Goal: Use online tool/utility: Utilize a website feature to perform a specific function

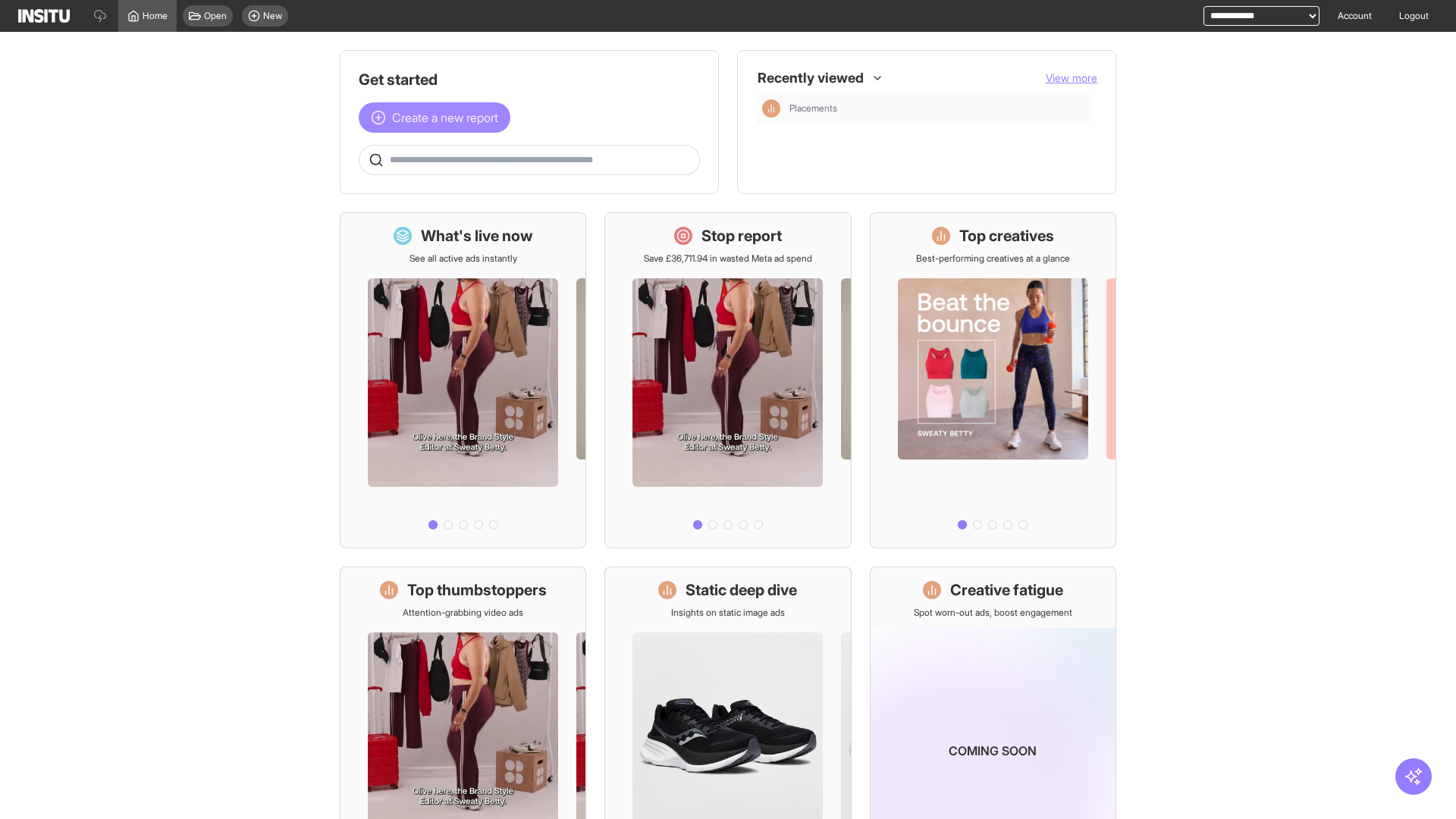
click at [438, 118] on span "Create a new report" at bounding box center [446, 117] width 106 height 18
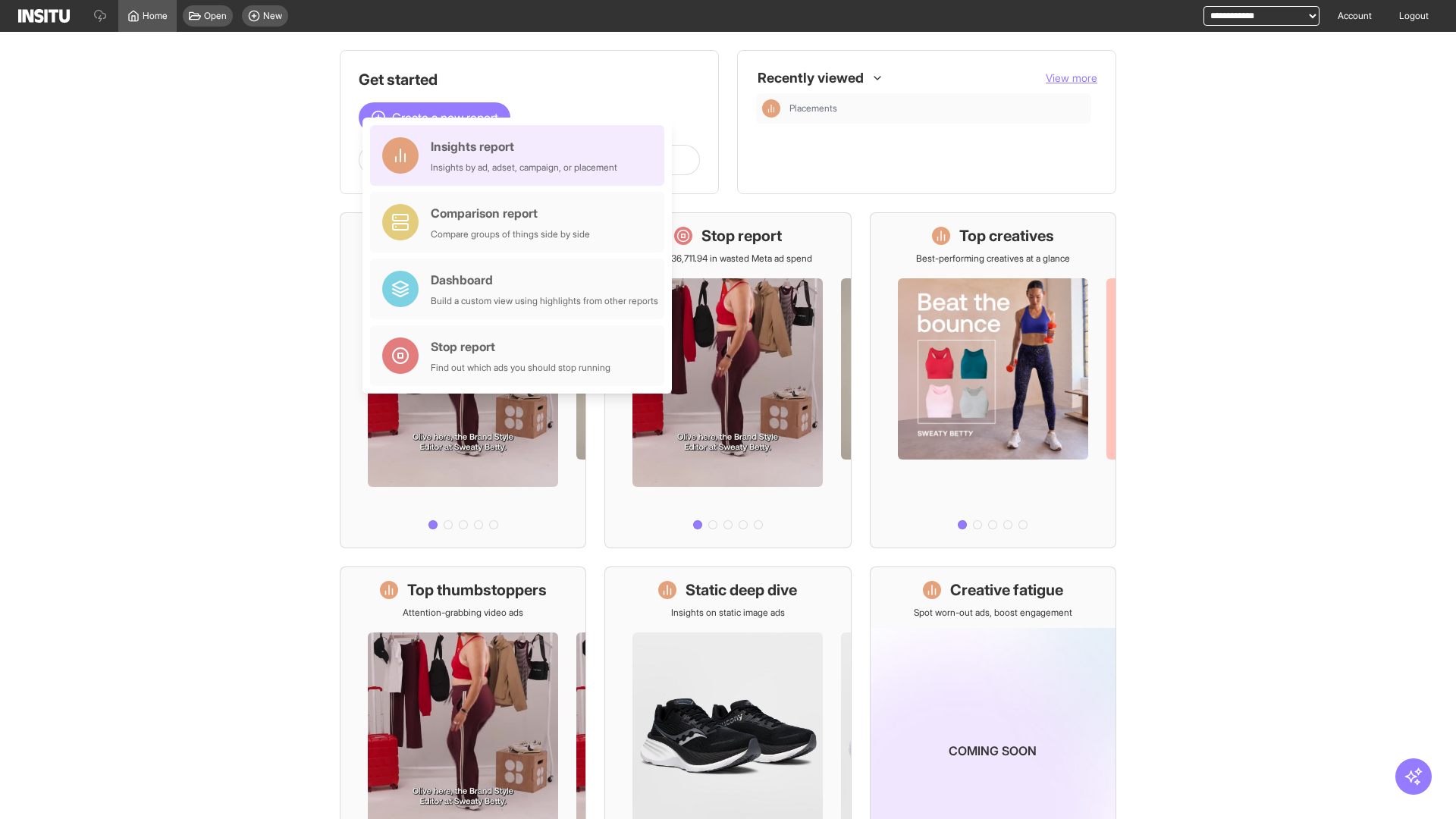
click at [521, 156] on div "Insights report Insights by ad, adset, campaign, or placement" at bounding box center [524, 155] width 186 height 36
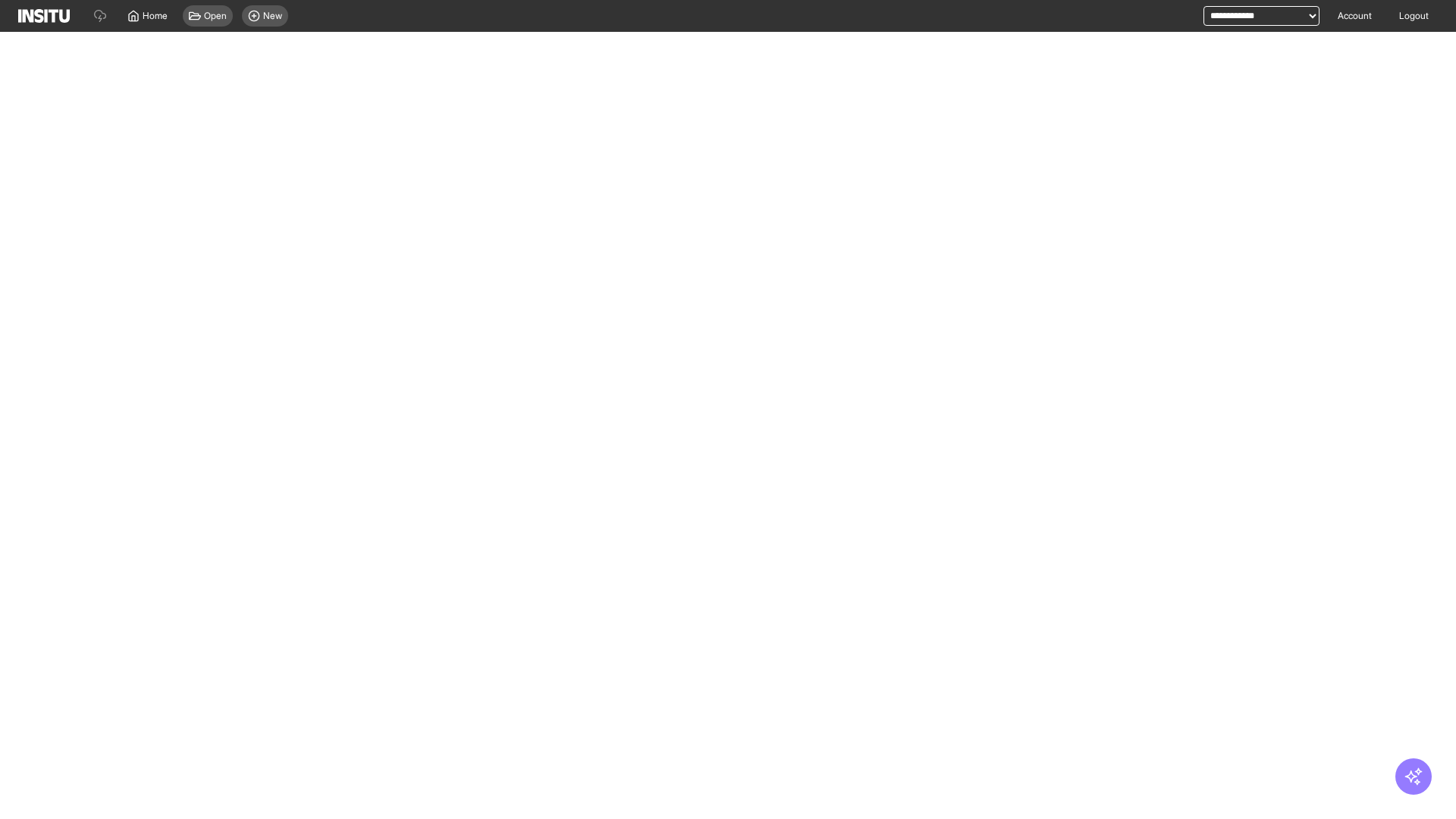
select select "**"
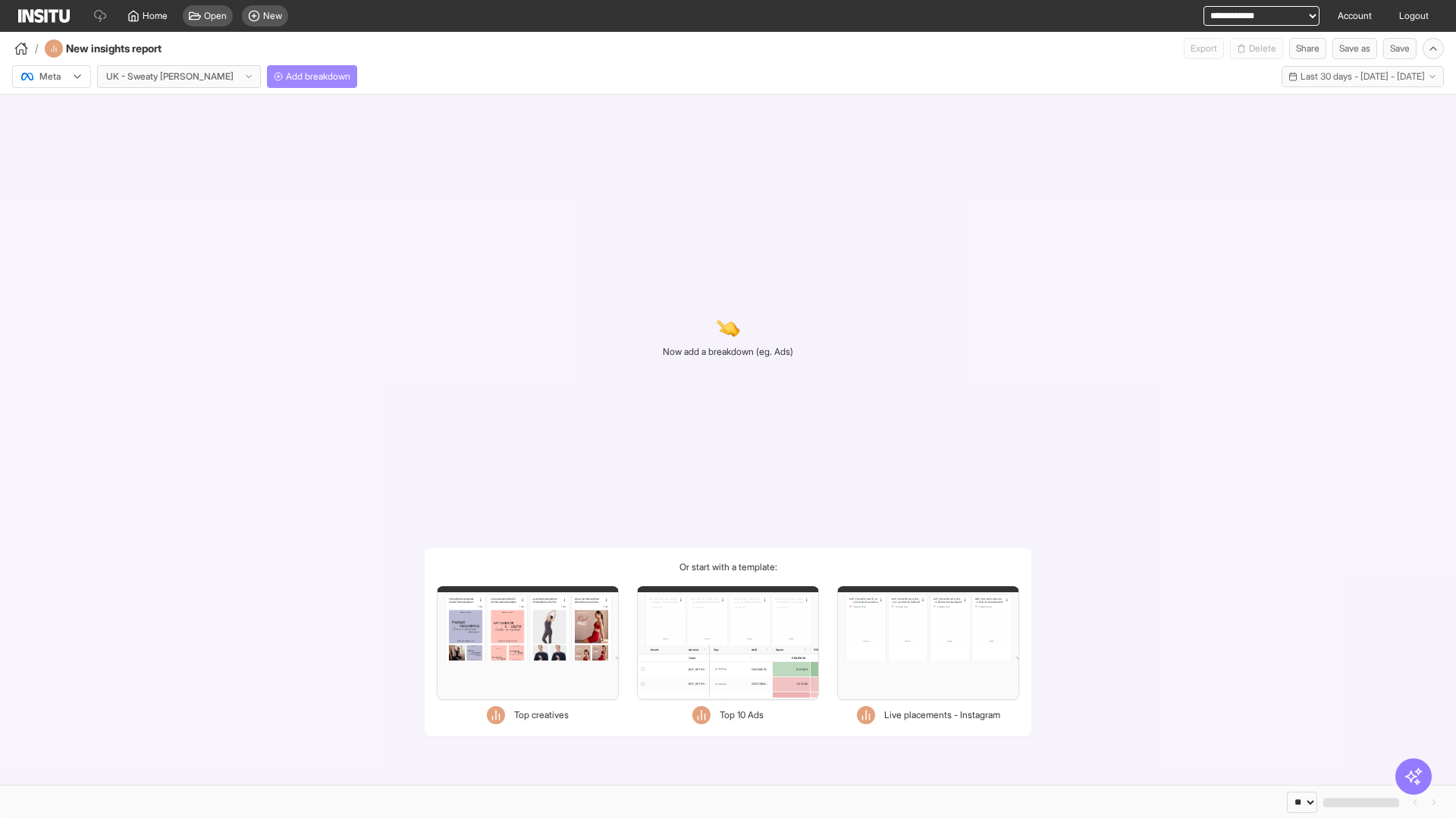
click at [286, 77] on span "Add breakdown" at bounding box center [318, 76] width 65 height 12
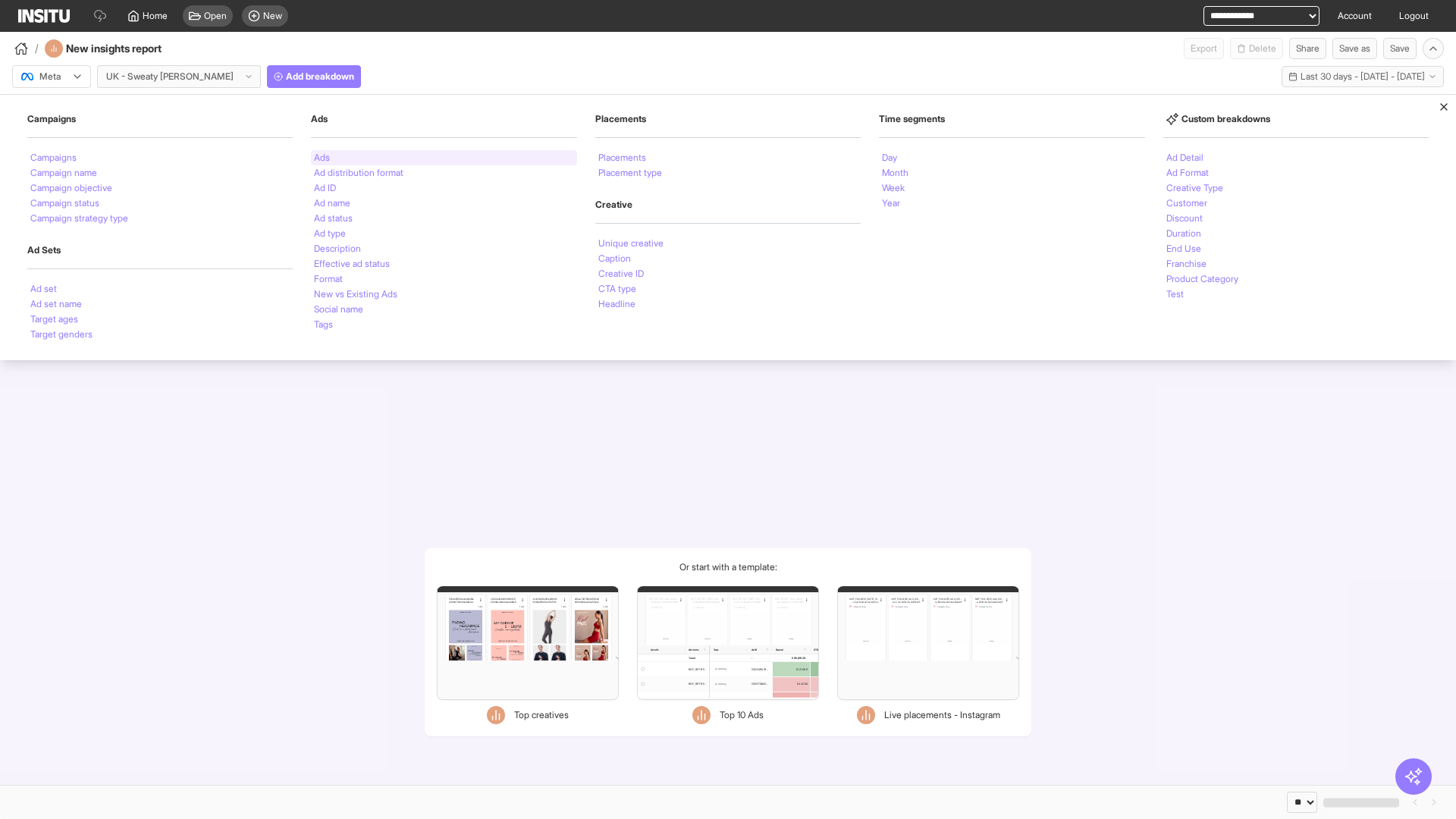
click at [321, 158] on li "Ads" at bounding box center [321, 158] width 16 height 10
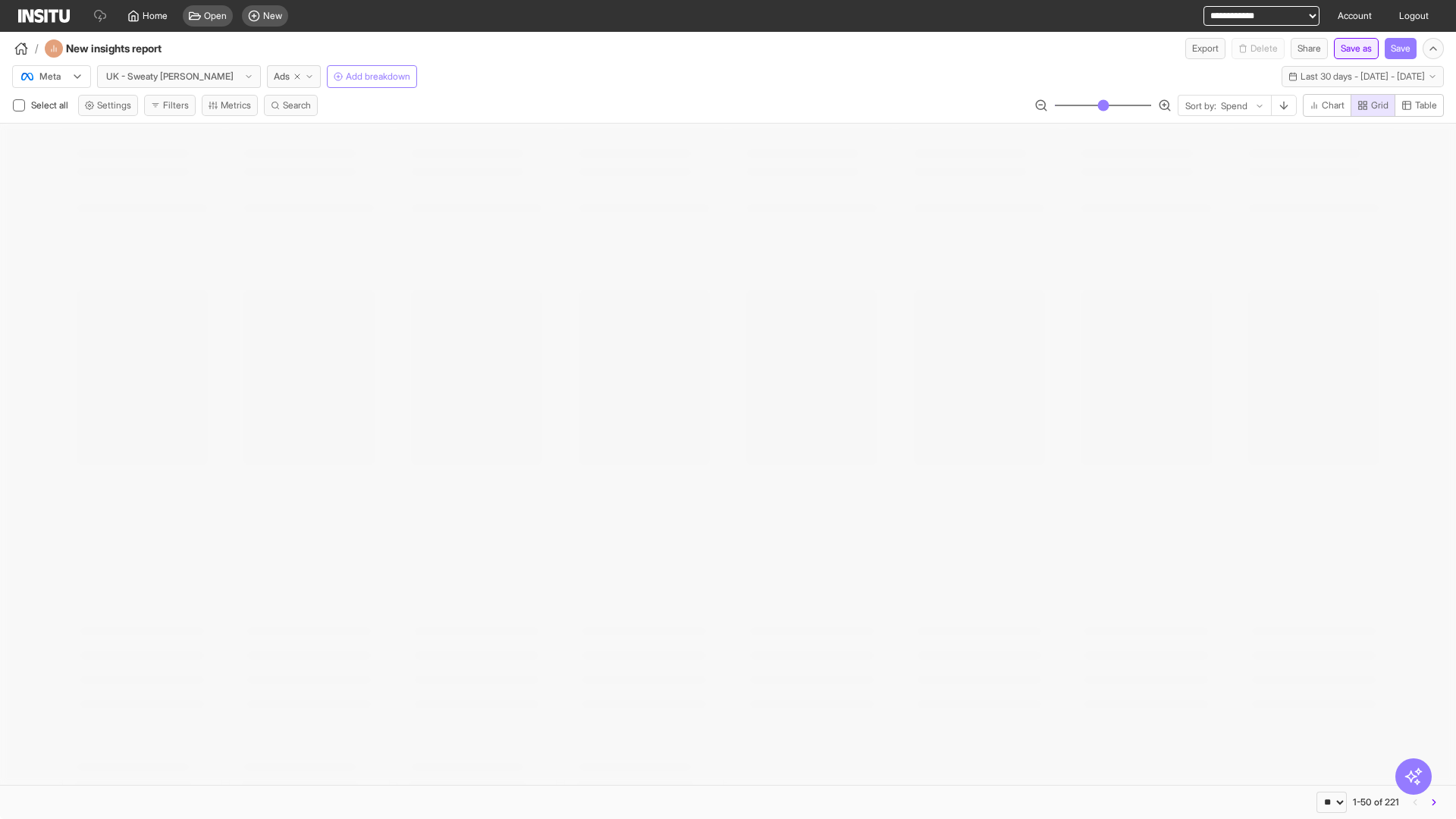
click at [1352, 48] on button "Save as" at bounding box center [1356, 48] width 45 height 21
